Goal: Navigation & Orientation: Find specific page/section

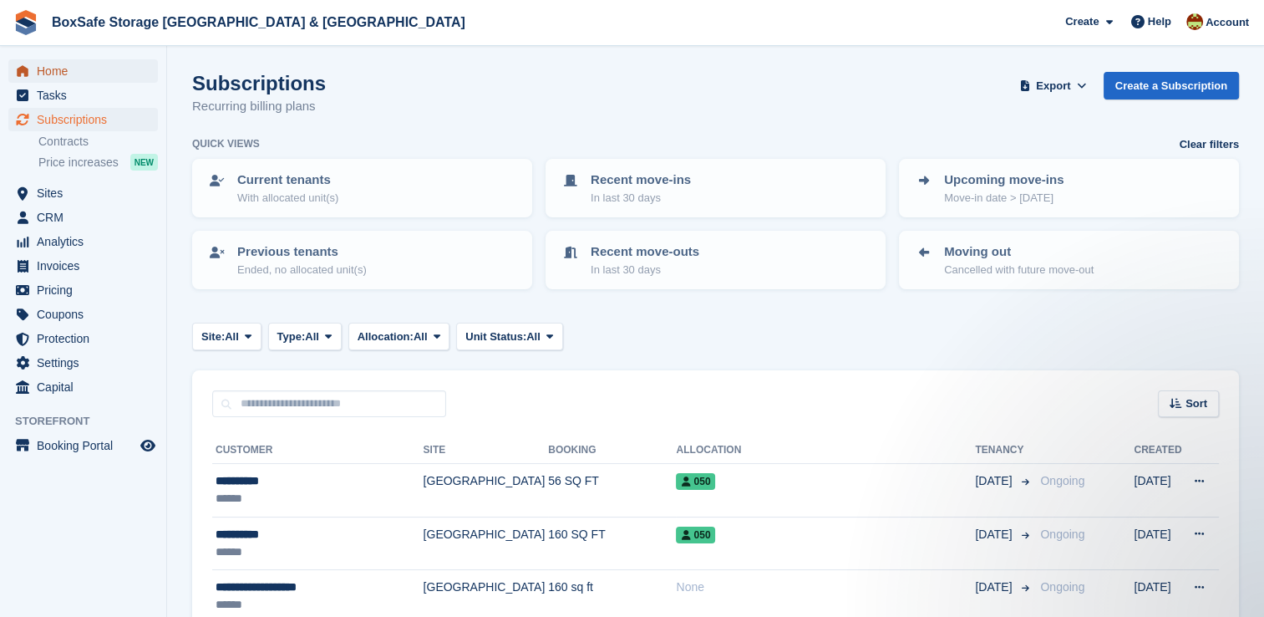
click at [91, 67] on span "Home" at bounding box center [87, 70] width 100 height 23
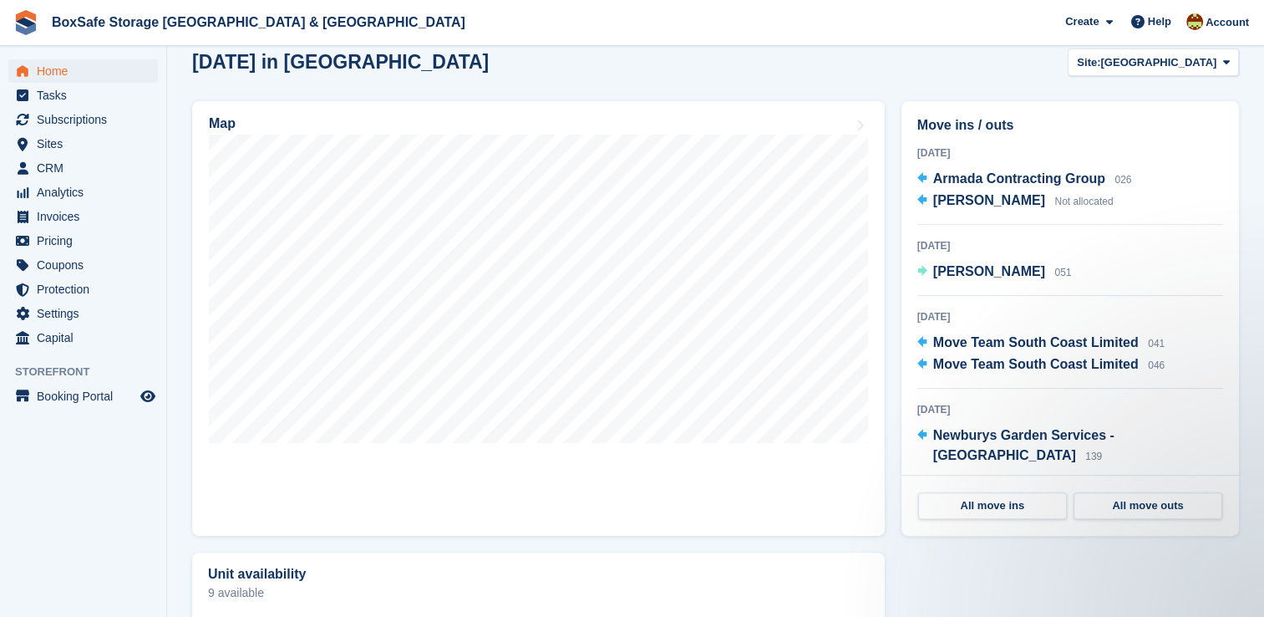
scroll to position [452, 0]
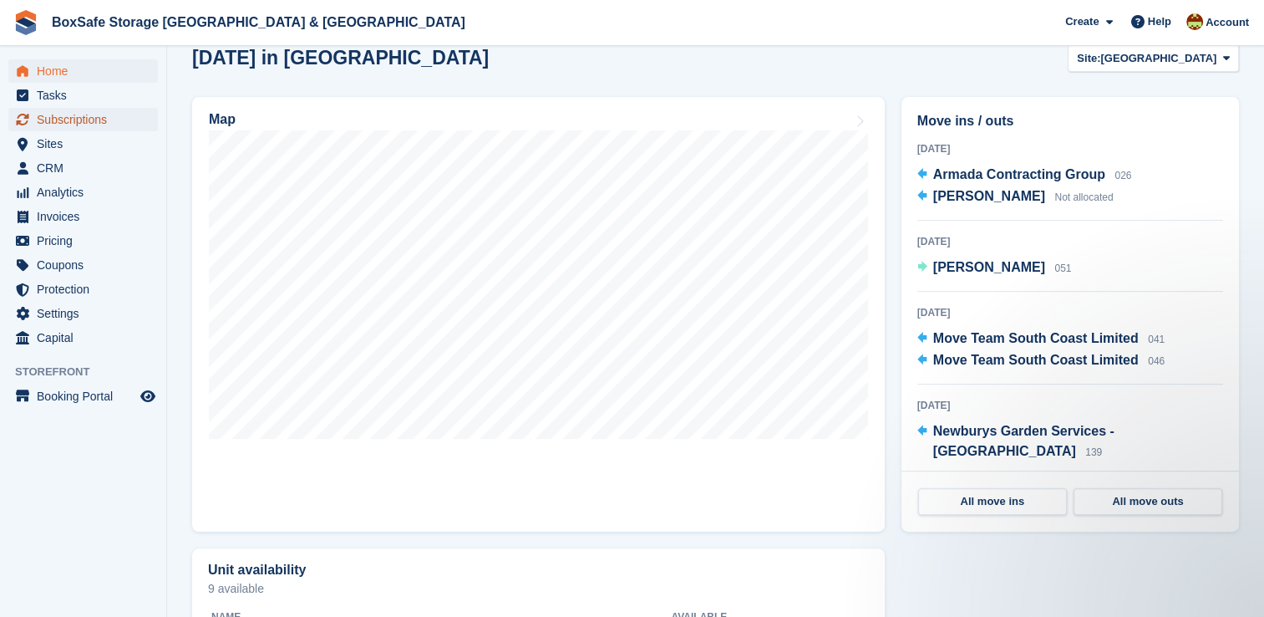
click at [104, 125] on span "Subscriptions" at bounding box center [87, 119] width 100 height 23
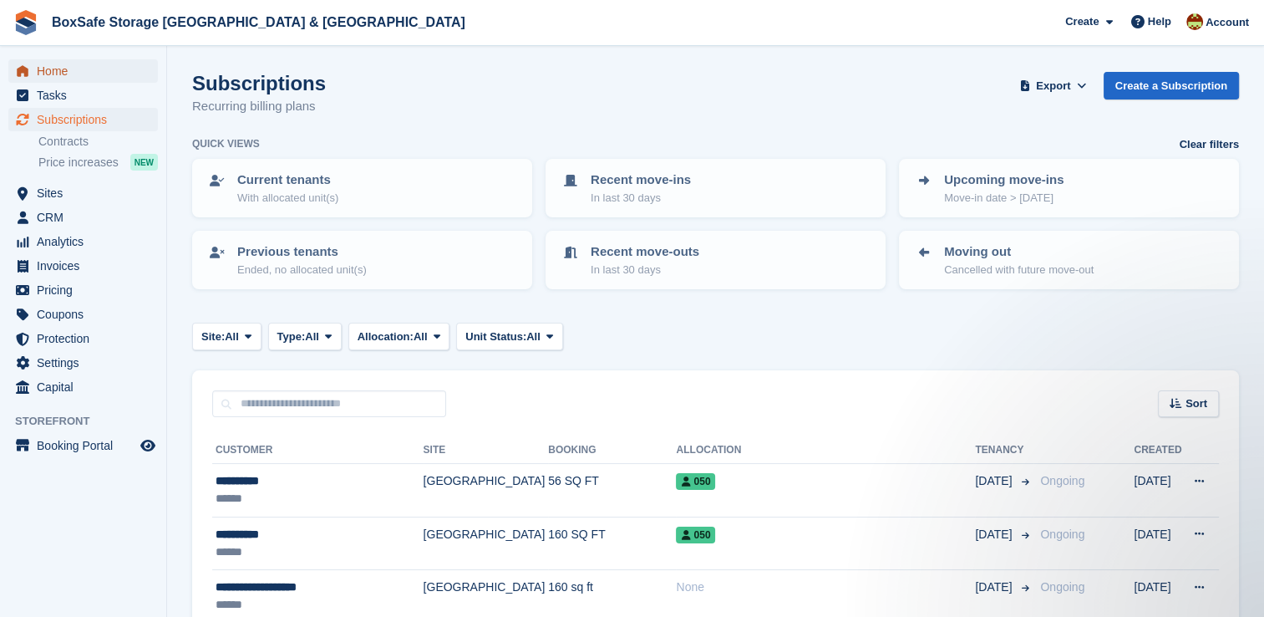
click at [102, 75] on span "Home" at bounding box center [87, 70] width 100 height 23
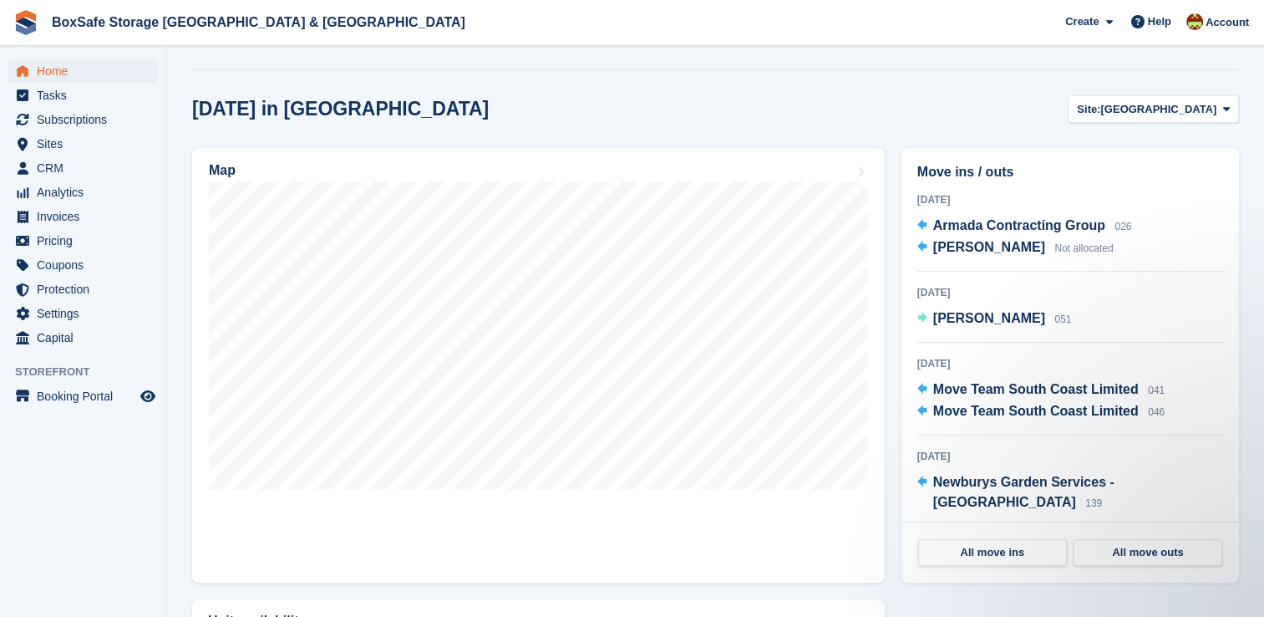
scroll to position [391, 0]
